Goal: Check status: Check status

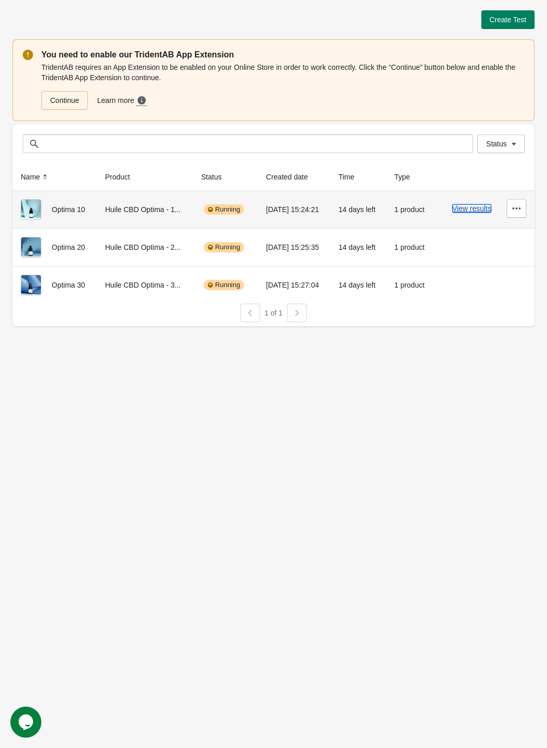
click at [477, 207] on button "View results" at bounding box center [472, 208] width 39 height 8
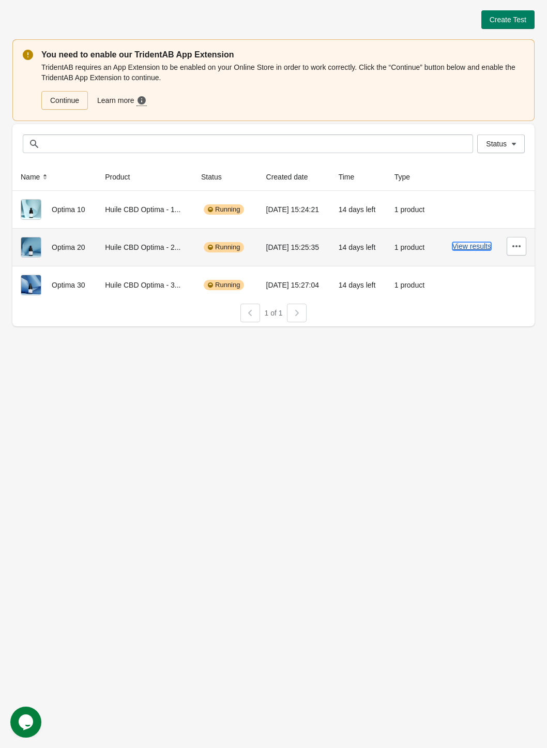
click at [459, 243] on button "View results" at bounding box center [472, 246] width 39 height 8
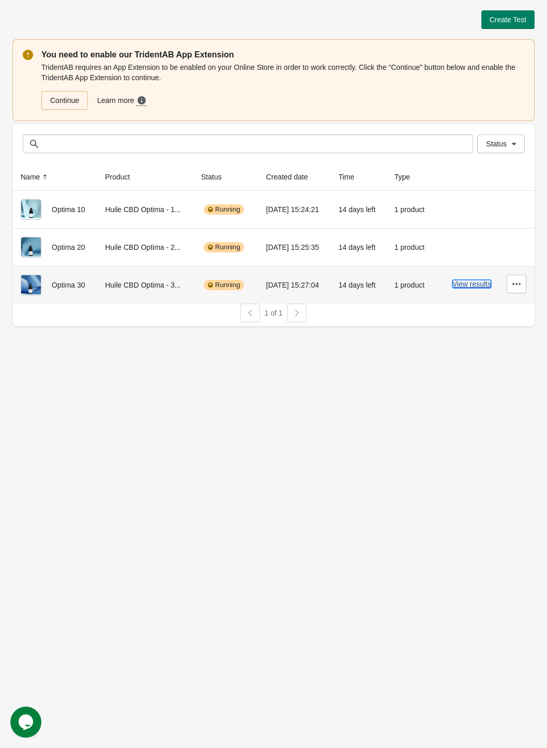
click at [466, 285] on button "View results" at bounding box center [472, 284] width 39 height 8
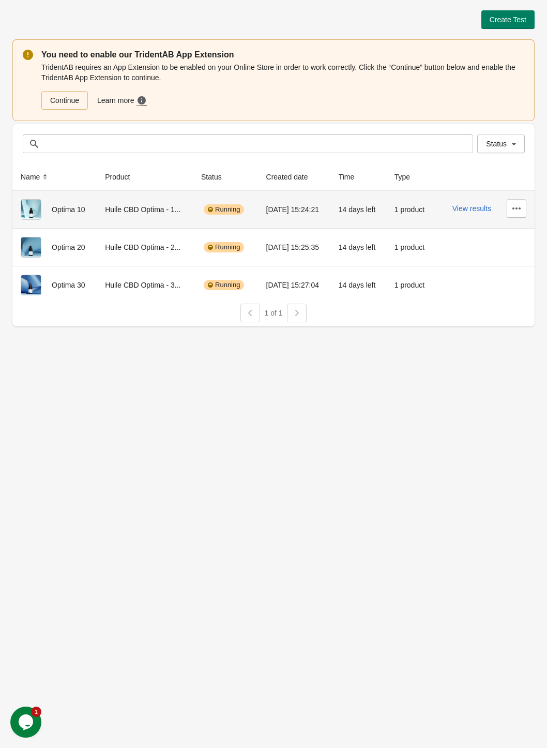
click at [472, 202] on div "View results" at bounding box center [484, 208] width 83 height 19
click at [474, 208] on button "View results" at bounding box center [472, 208] width 39 height 8
